Goal: Communication & Community: Answer question/provide support

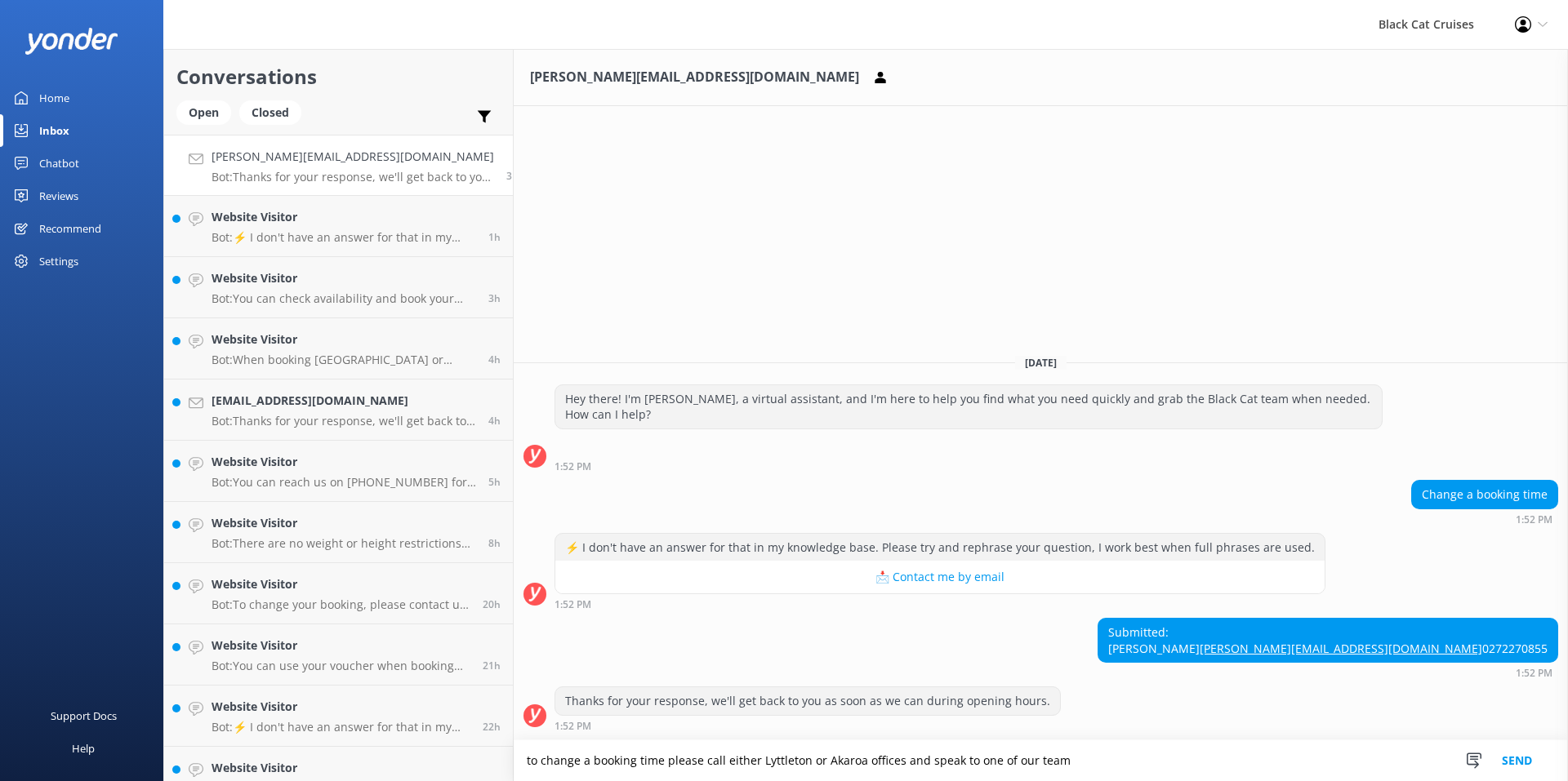
type textarea "to change a booking time please call either Lyttleton or Akaroa offices and spe…"
click at [1512, 763] on button "Send" at bounding box center [1517, 760] width 61 height 41
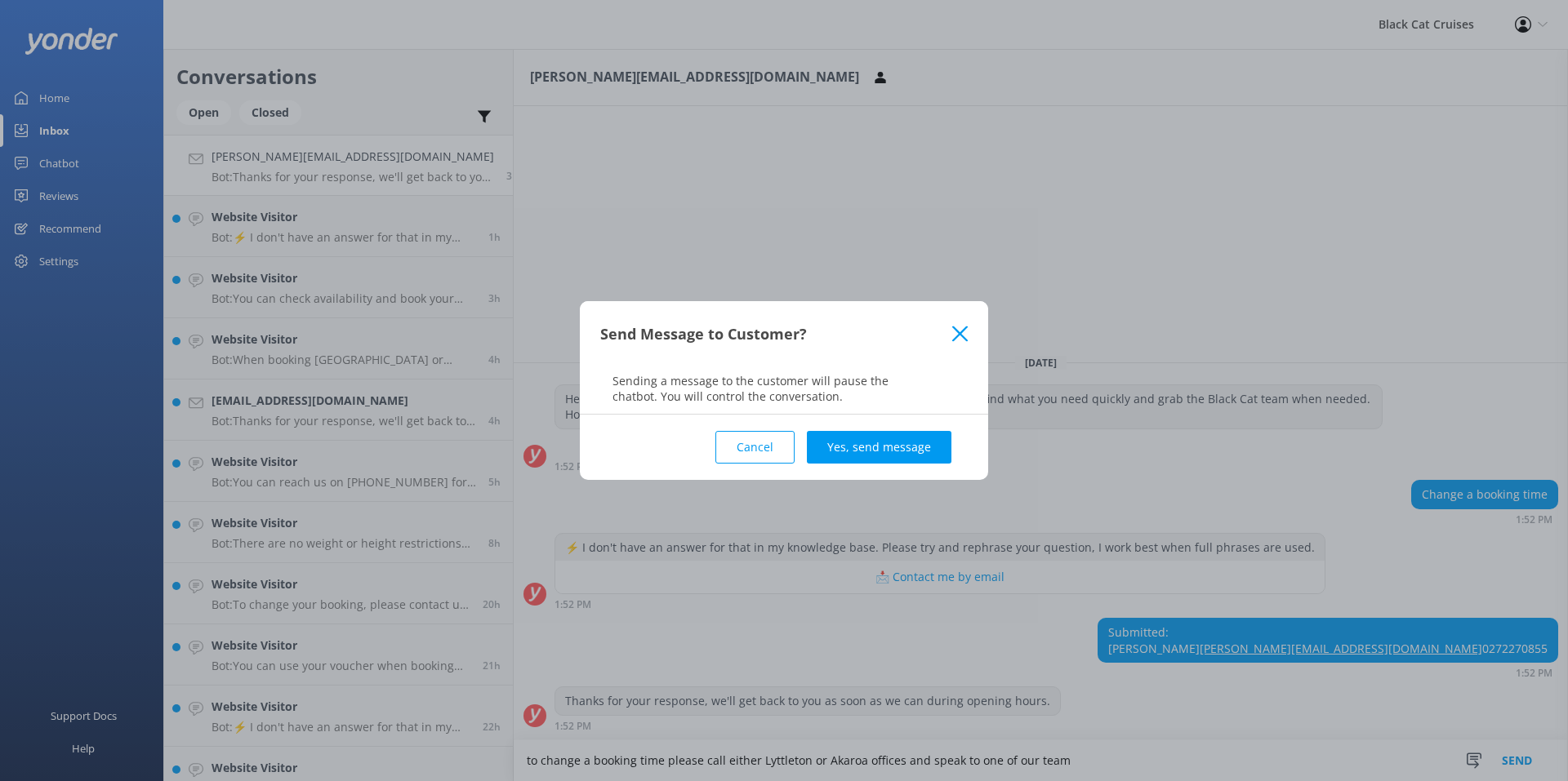
click at [844, 469] on div "Cancel Yes, send message" at bounding box center [783, 447] width 367 height 65
click at [847, 440] on button "Yes, send message" at bounding box center [880, 447] width 144 height 32
